Goal: Task Accomplishment & Management: Complete application form

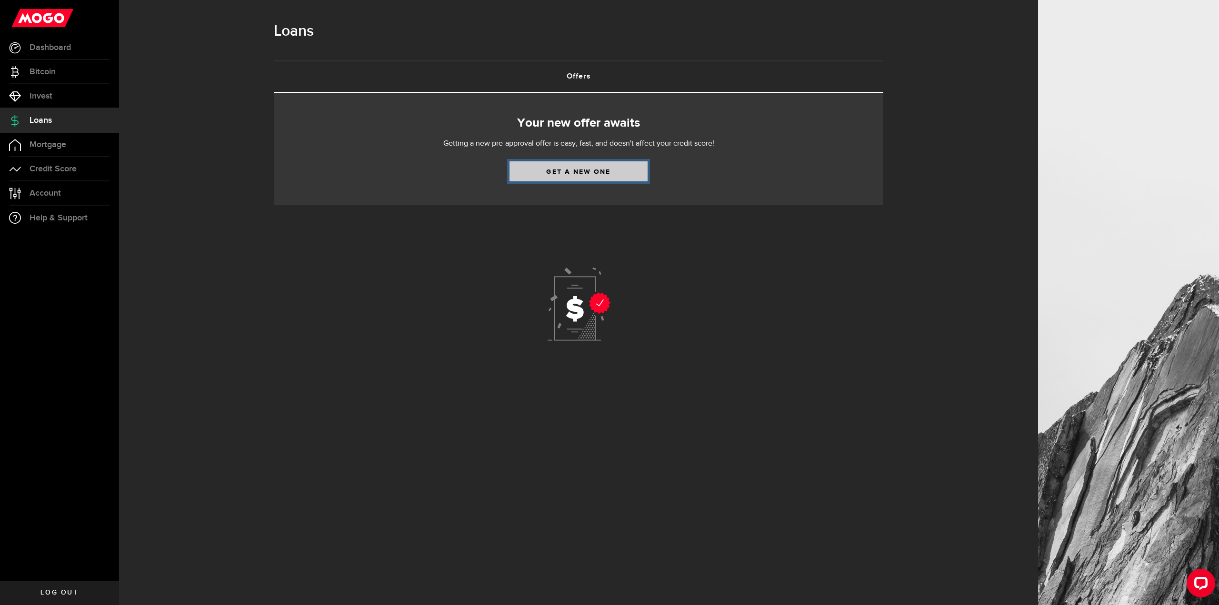
click at [591, 171] on link "Get a new one" at bounding box center [578, 171] width 138 height 20
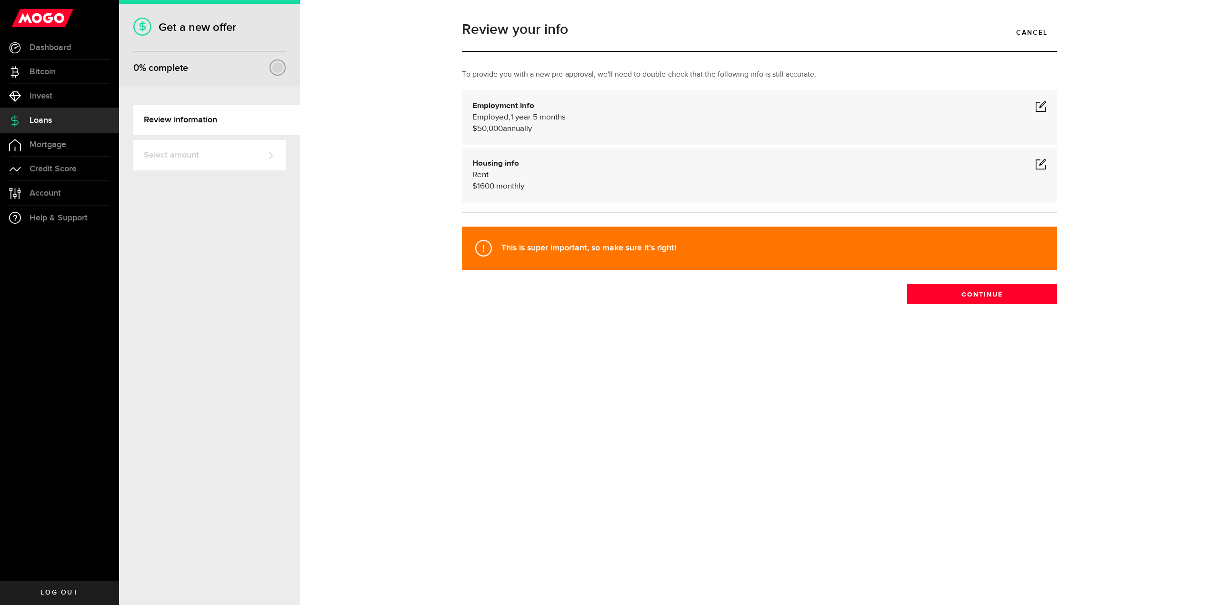
click at [1039, 160] on span at bounding box center [1040, 163] width 11 height 11
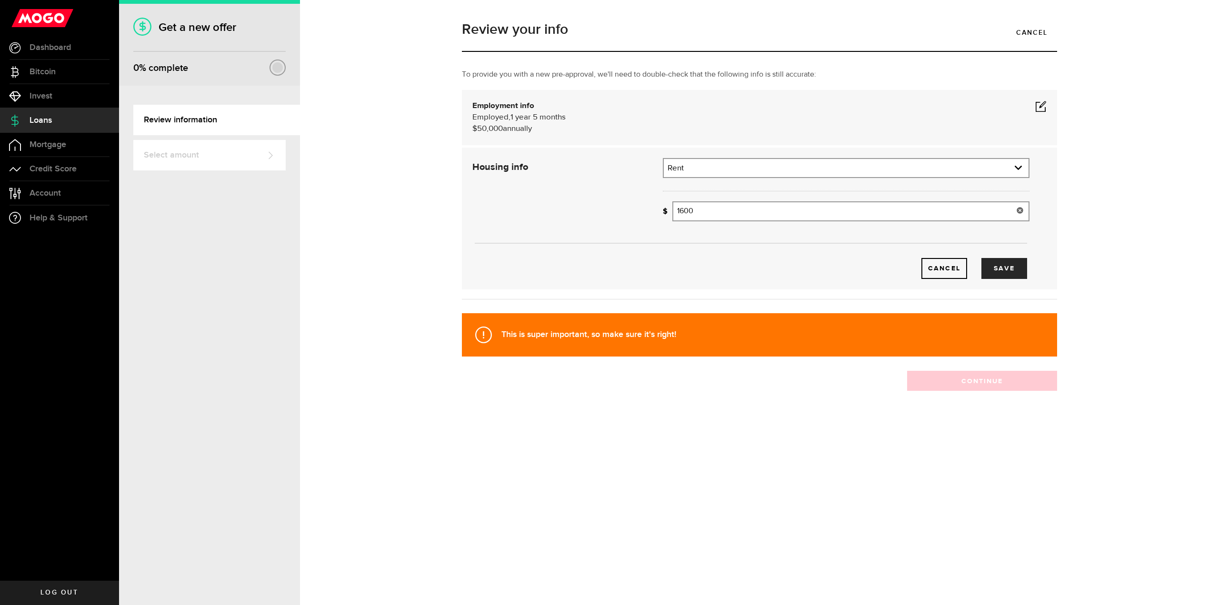
drag, startPoint x: 771, startPoint y: 211, endPoint x: 626, endPoint y: 207, distance: 145.8
click at [626, 207] on div "Housing info Residential status What's your residential status? Rent Residentia…" at bounding box center [750, 218] width 571 height 121
drag, startPoint x: 750, startPoint y: 211, endPoint x: 633, endPoint y: 206, distance: 116.7
click at [633, 206] on div "Housing info Residential status What's your residential status? Rent Residentia…" at bounding box center [750, 218] width 571 height 121
type input "2,475"
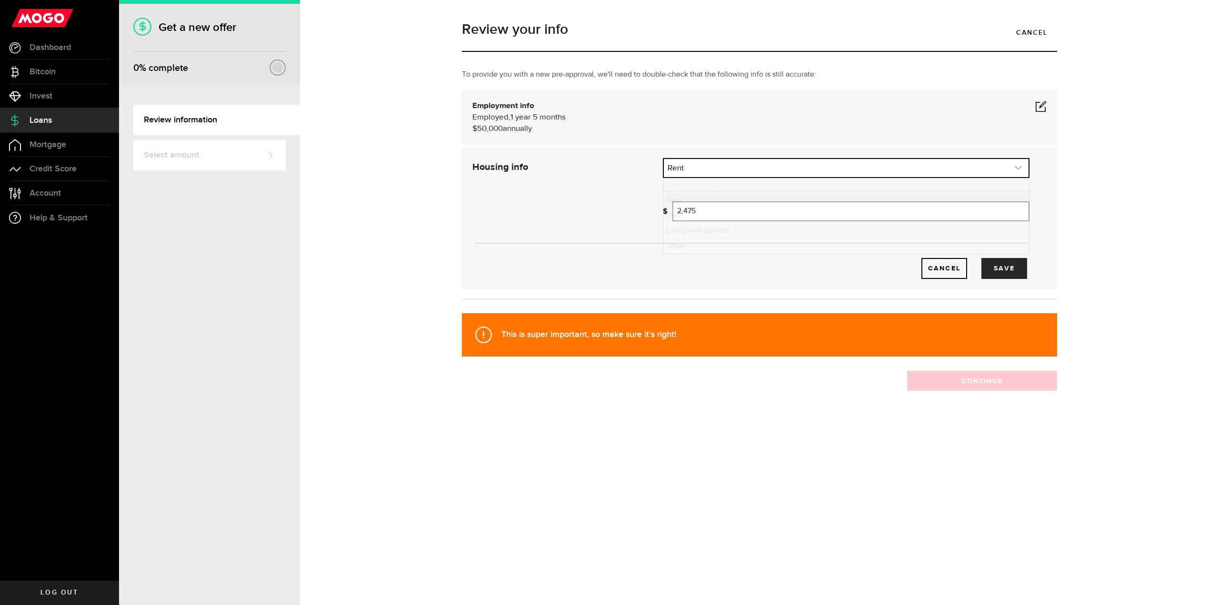
click at [734, 168] on link "expand select" at bounding box center [846, 168] width 365 height 18
click at [587, 185] on div "Cancel Save" at bounding box center [751, 218] width 586 height 121
click at [638, 118] on div "Employed Hourly , 1 year 5 months (on maternity leave) $50,000 annually undefin…" at bounding box center [759, 123] width 574 height 23
click at [1042, 109] on span at bounding box center [1040, 105] width 11 height 11
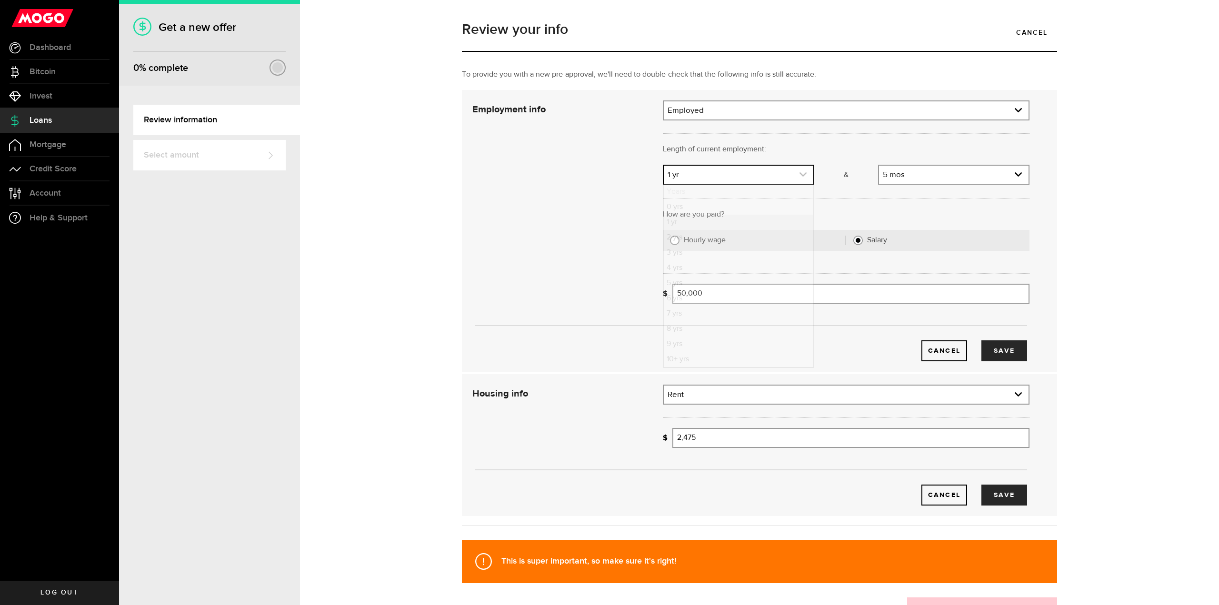
click at [766, 172] on link "expand select" at bounding box center [739, 175] width 150 height 18
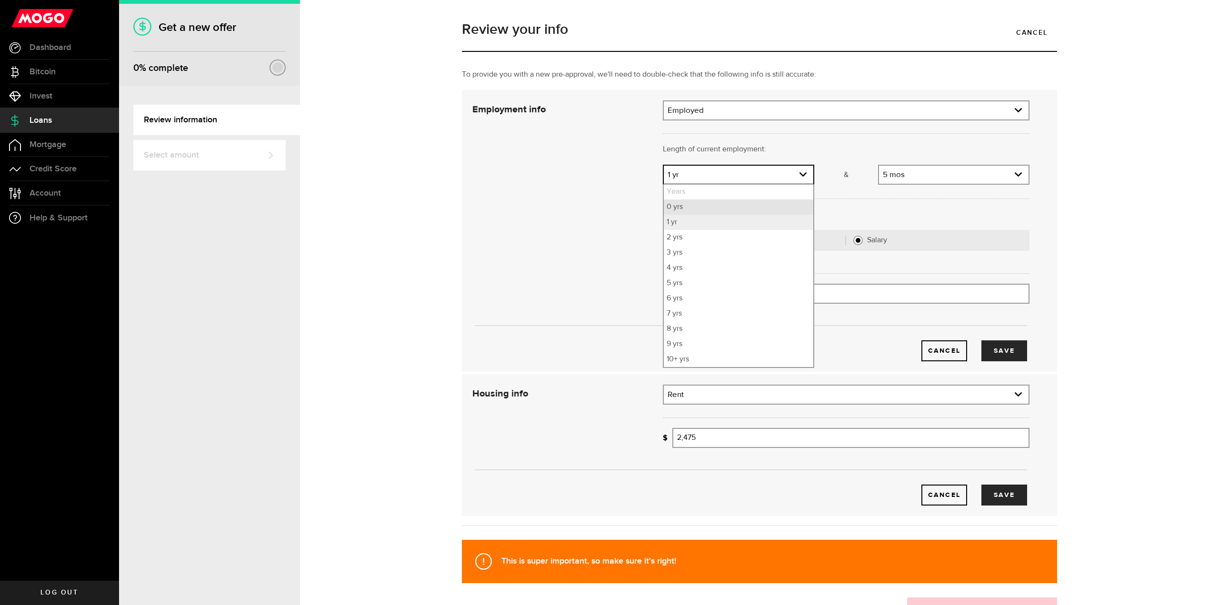
click at [729, 204] on li "0 yrs" at bounding box center [739, 206] width 150 height 15
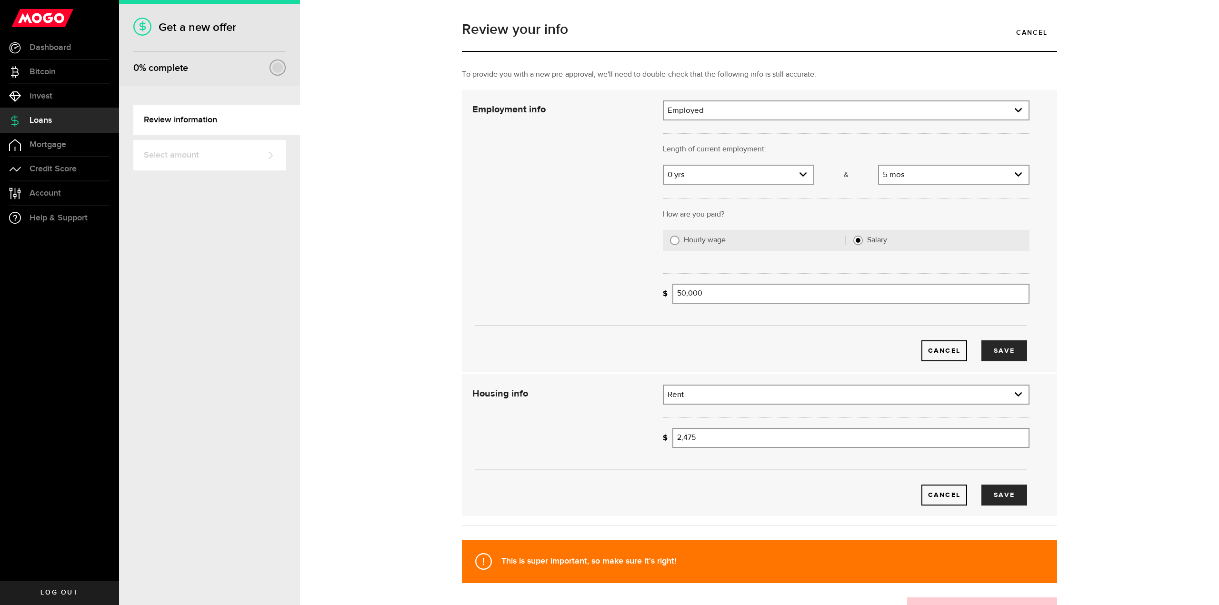
click at [951, 187] on div at bounding box center [846, 197] width 381 height 23
click at [952, 179] on link "expand select" at bounding box center [954, 175] width 150 height 18
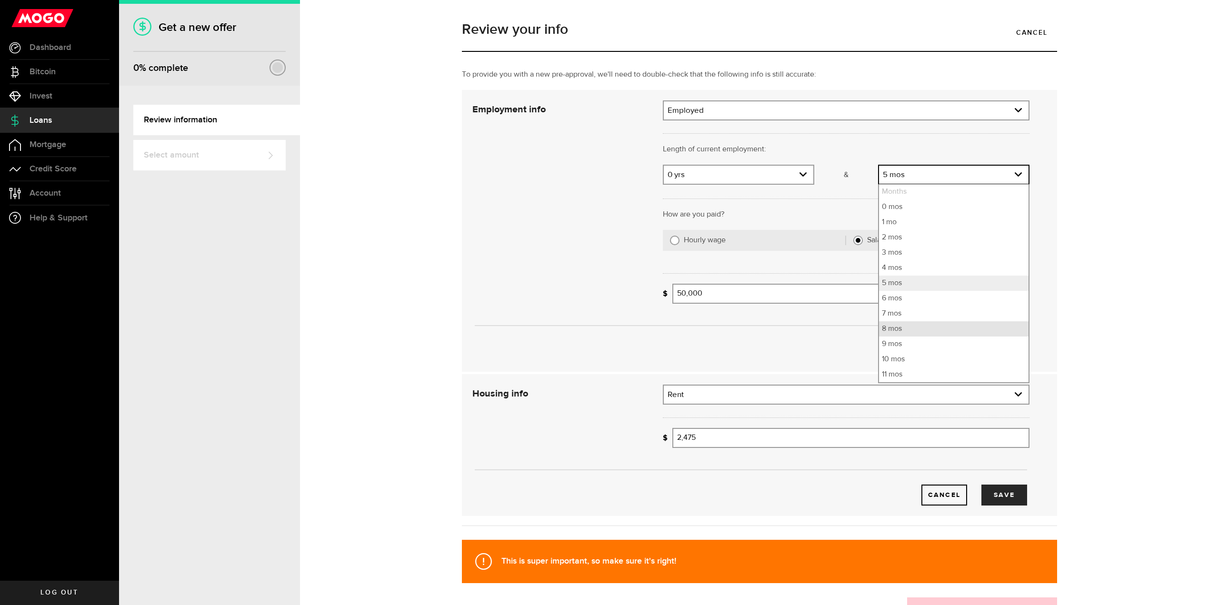
click at [929, 333] on li "8 mos" at bounding box center [954, 328] width 150 height 15
select select "8"
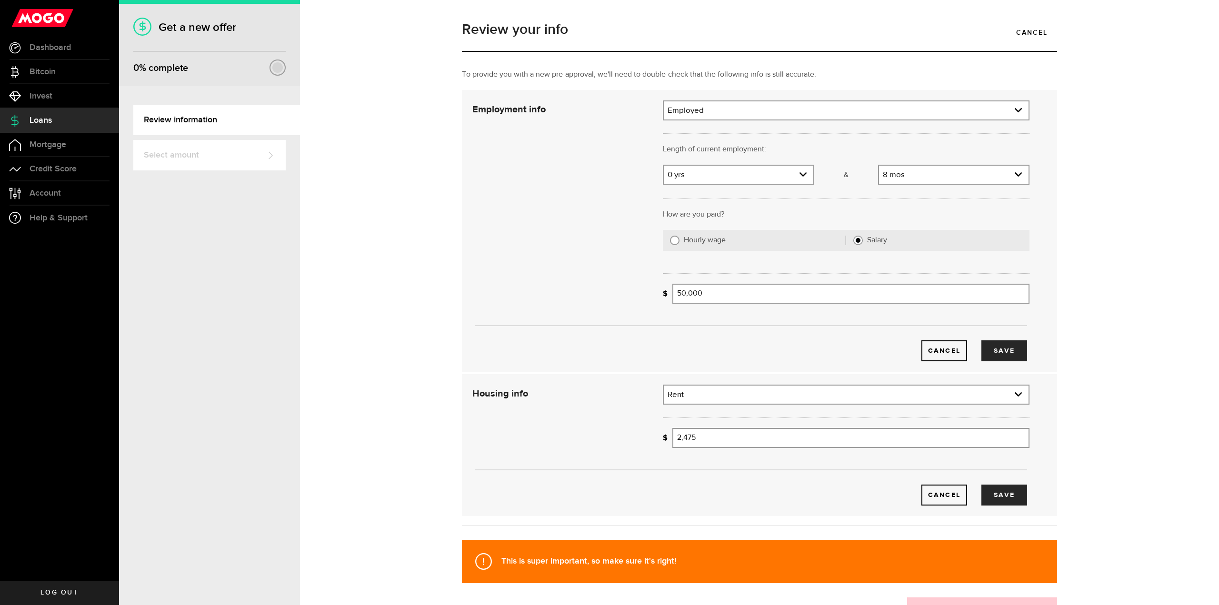
click at [503, 245] on div "Cancel Save" at bounding box center [751, 230] width 586 height 261
click at [999, 349] on button "Save" at bounding box center [1004, 350] width 46 height 21
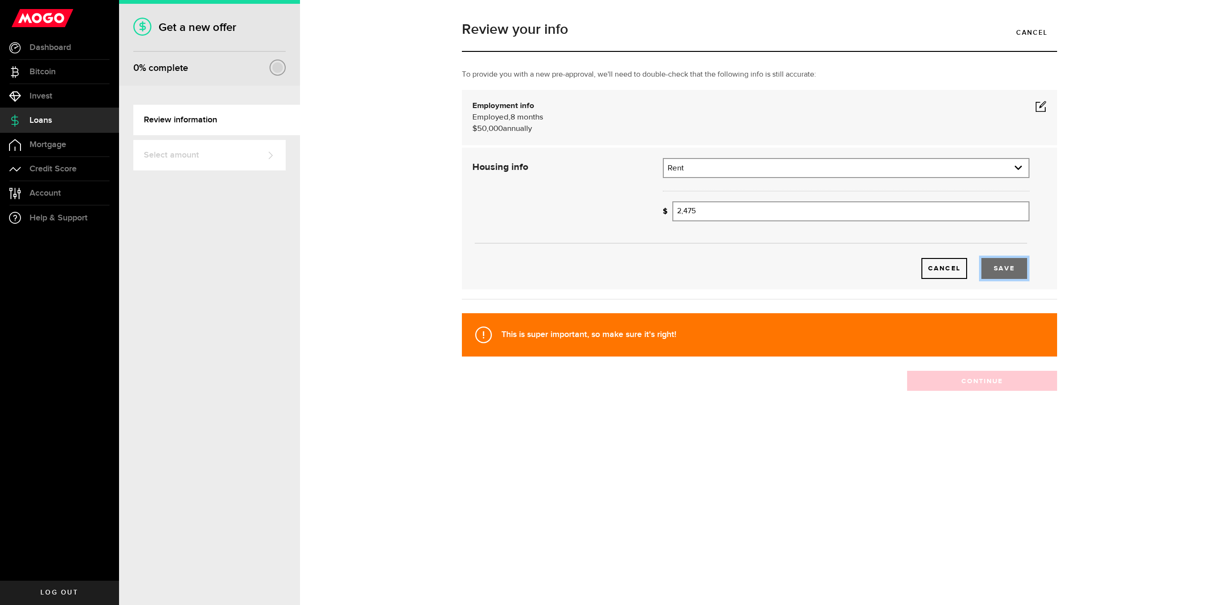
click at [1004, 268] on button "Save" at bounding box center [1004, 268] width 46 height 21
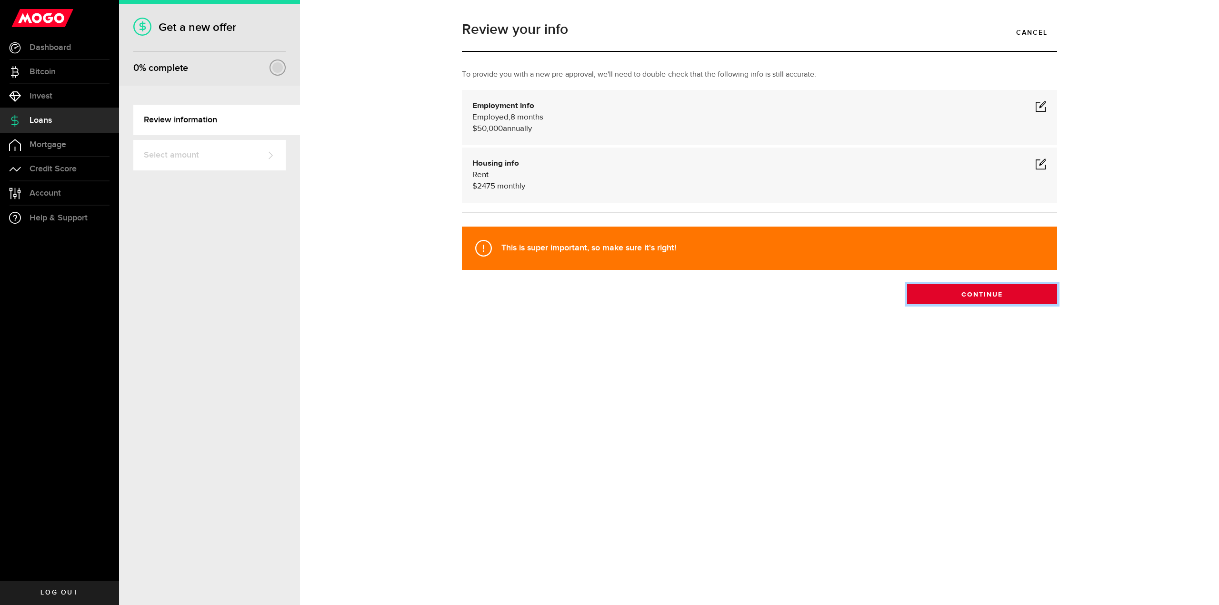
click at [960, 299] on button "Continue" at bounding box center [982, 294] width 150 height 20
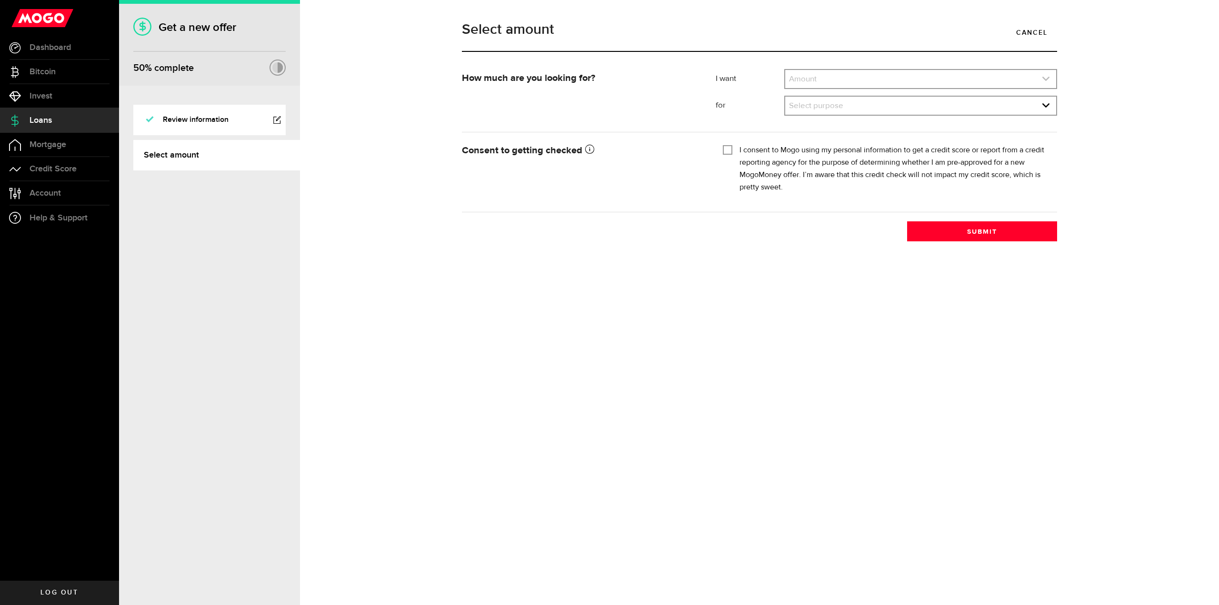
click at [830, 75] on link "expand select" at bounding box center [920, 79] width 271 height 18
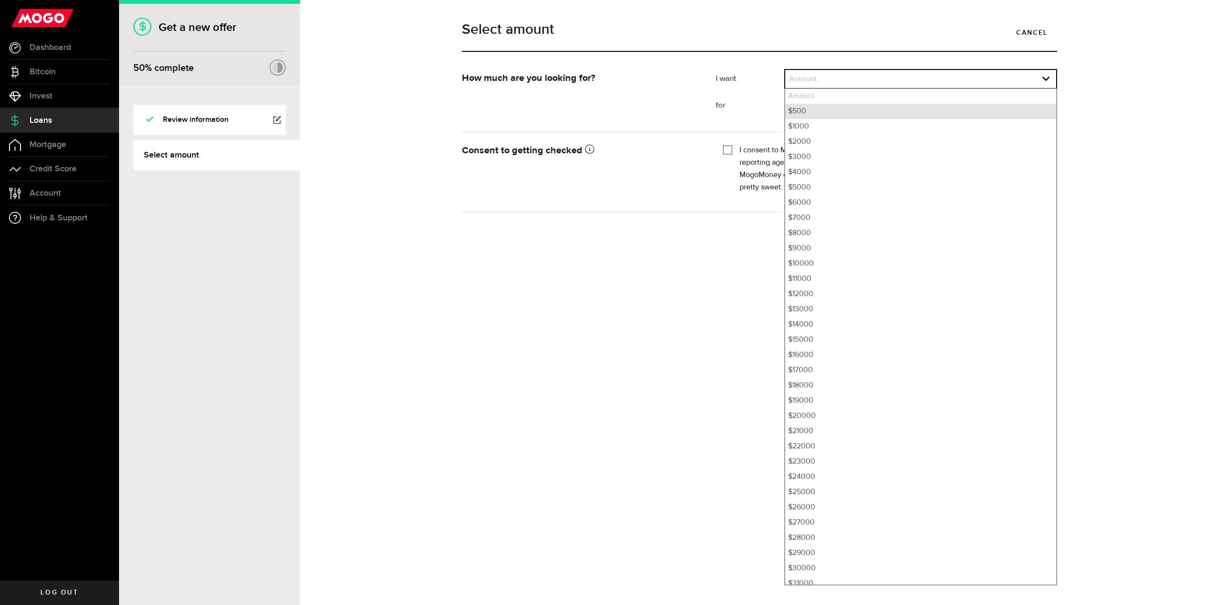
click at [838, 112] on li "$500" at bounding box center [920, 111] width 271 height 15
select select "500"
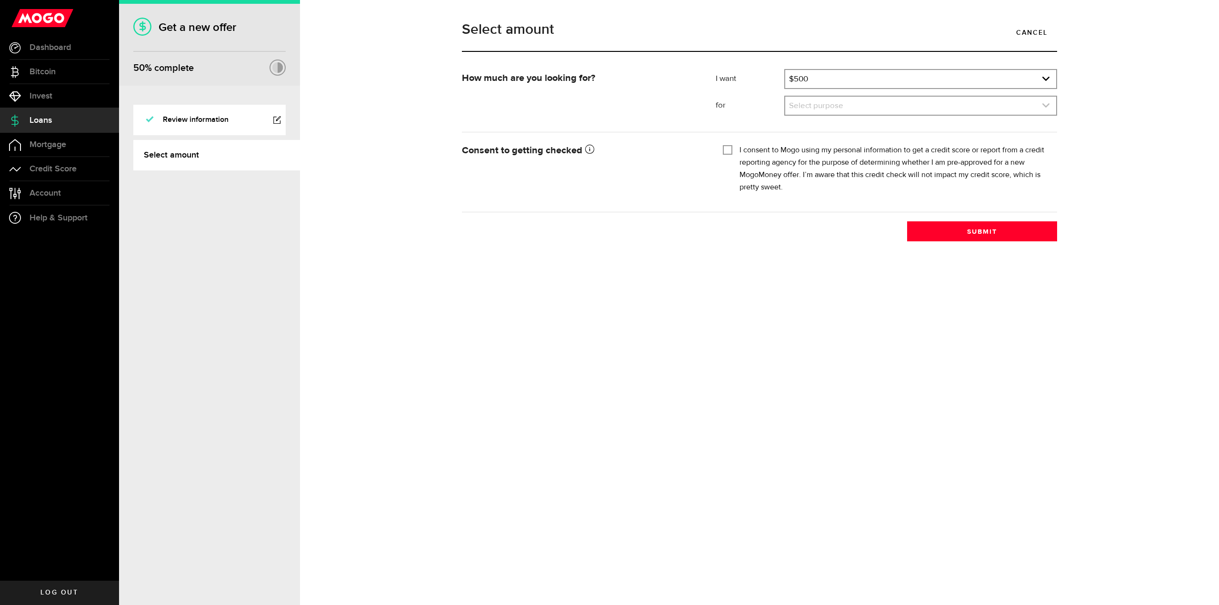
click at [828, 103] on link "expand select" at bounding box center [920, 106] width 271 height 18
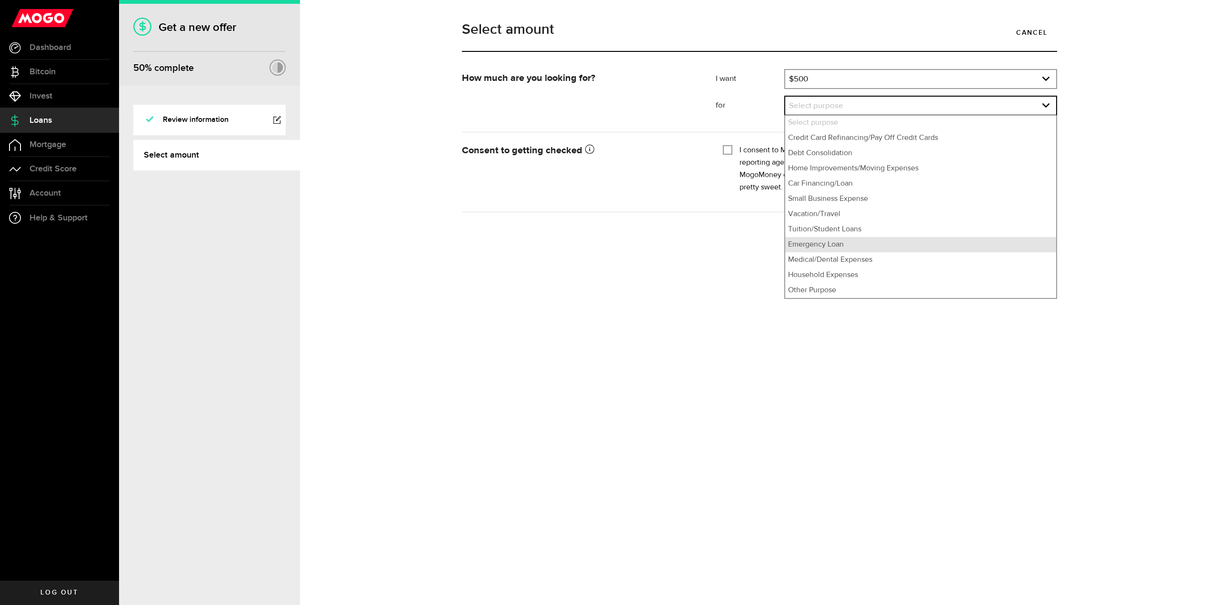
click at [822, 246] on li "Emergency Loan" at bounding box center [920, 244] width 271 height 15
select select "Emergency Loan"
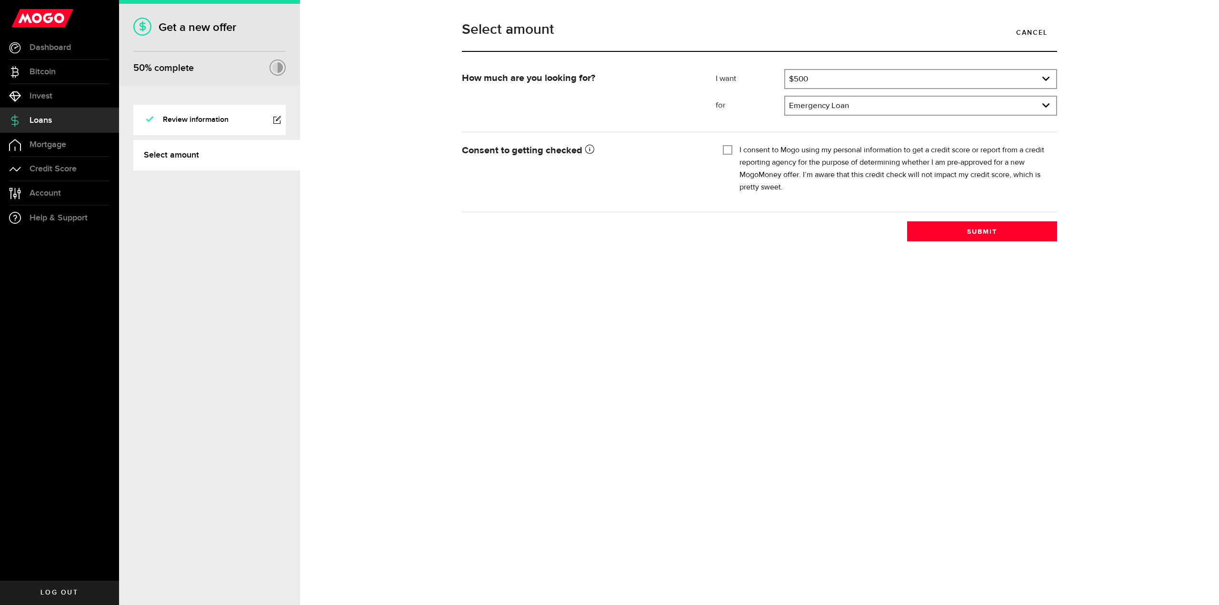
click at [733, 149] on div "I consent to Mogo using my personal information to get a credit score or report…" at bounding box center [886, 169] width 327 height 50
click at [724, 146] on input "I consent to Mogo using my personal information to get a credit score or report…" at bounding box center [728, 149] width 10 height 10
checkbox input "true"
click at [977, 232] on button "Submit" at bounding box center [982, 231] width 150 height 20
